Goal: Task Accomplishment & Management: Use online tool/utility

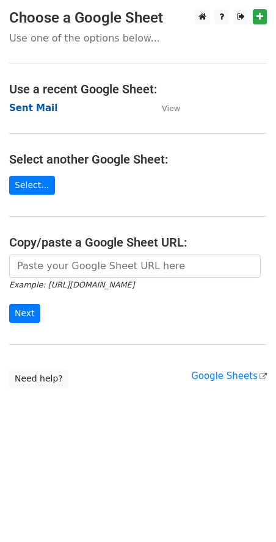
click at [37, 111] on strong "Sent Mail" at bounding box center [33, 108] width 48 height 11
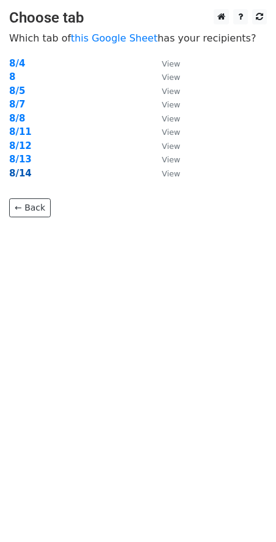
click at [23, 169] on strong "8/14" at bounding box center [20, 173] width 23 height 11
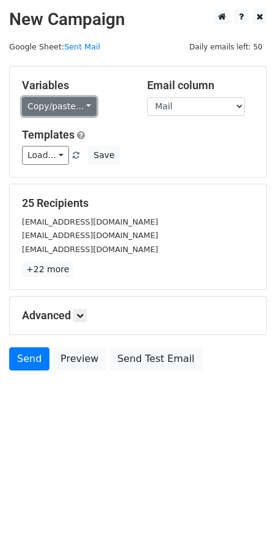
click at [71, 105] on link "Copy/paste..." at bounding box center [59, 106] width 74 height 19
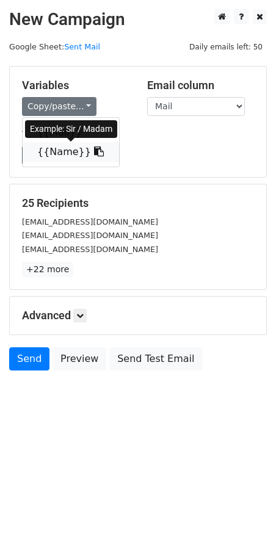
click at [62, 150] on link "{{Name}}" at bounding box center [71, 152] width 96 height 20
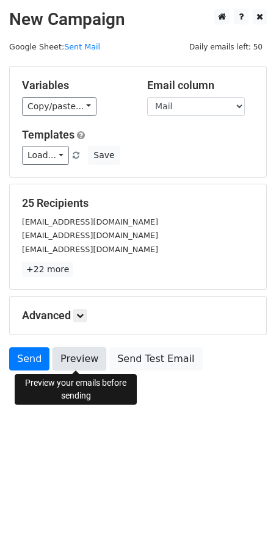
click at [77, 357] on link "Preview" at bounding box center [79, 358] width 54 height 23
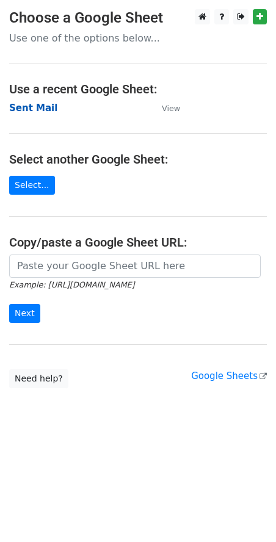
click at [29, 108] on strong "Sent Mail" at bounding box center [33, 108] width 48 height 11
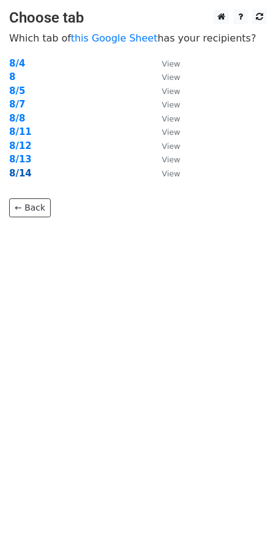
click at [26, 171] on strong "8/14" at bounding box center [20, 173] width 23 height 11
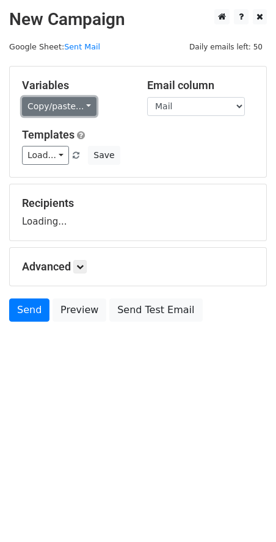
click at [57, 109] on link "Copy/paste..." at bounding box center [59, 106] width 74 height 19
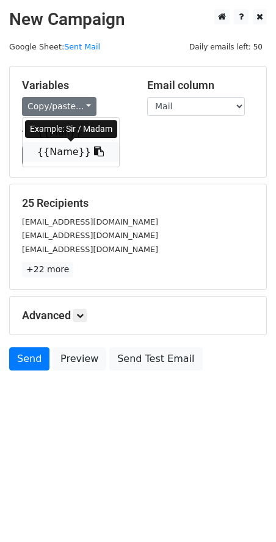
click at [53, 149] on link "{{Name}}" at bounding box center [71, 152] width 96 height 20
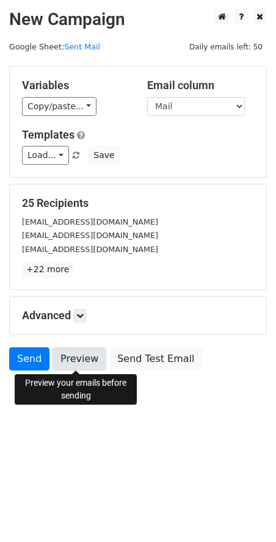
click at [88, 361] on link "Preview" at bounding box center [79, 358] width 54 height 23
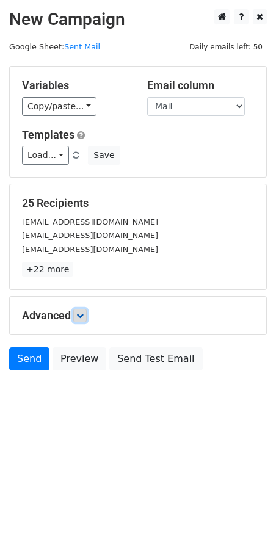
click at [84, 317] on icon at bounding box center [79, 315] width 7 height 7
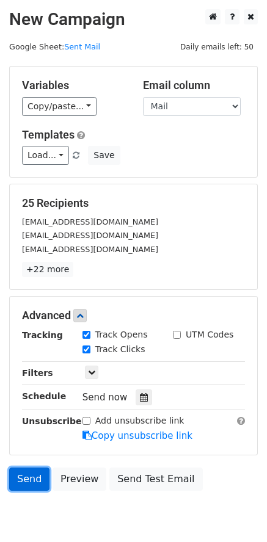
click at [34, 474] on link "Send" at bounding box center [29, 478] width 40 height 23
